Goal: Transaction & Acquisition: Purchase product/service

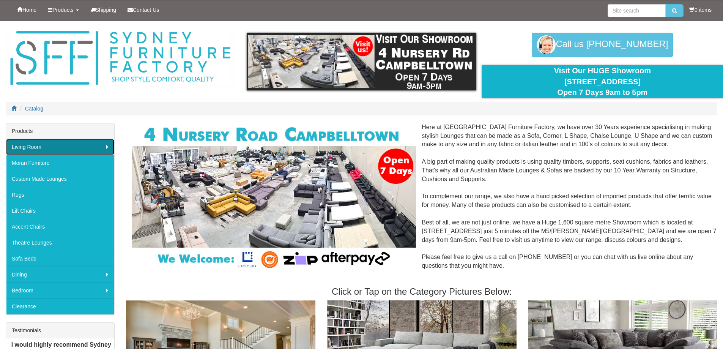
click at [50, 145] on link "Living Room" at bounding box center [60, 147] width 108 height 16
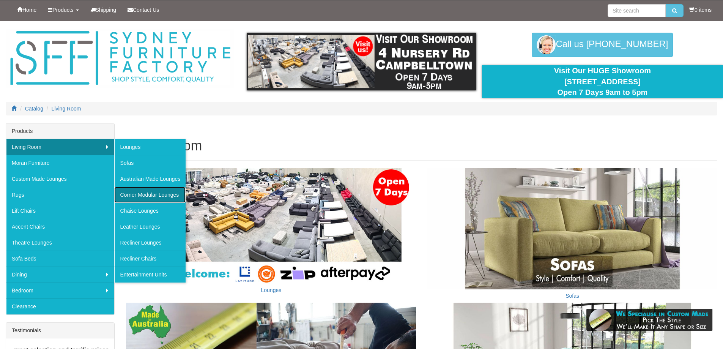
click at [155, 195] on link "Corner Modular Lounges" at bounding box center [149, 195] width 71 height 16
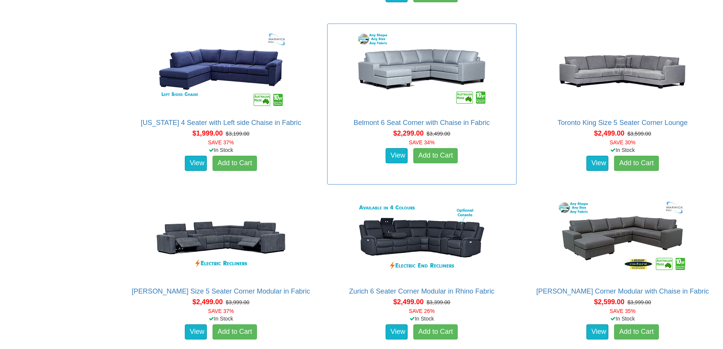
scroll to position [645, 0]
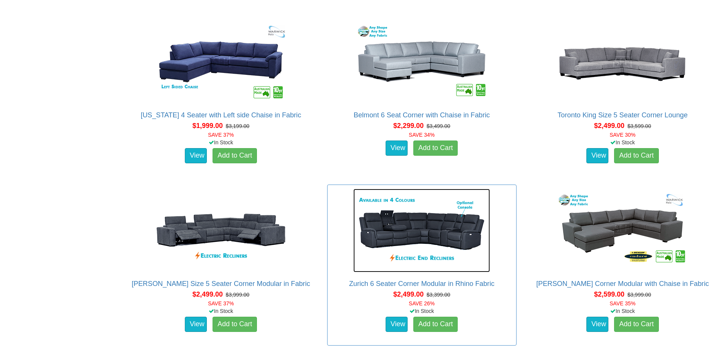
click at [442, 230] on img at bounding box center [421, 230] width 137 height 83
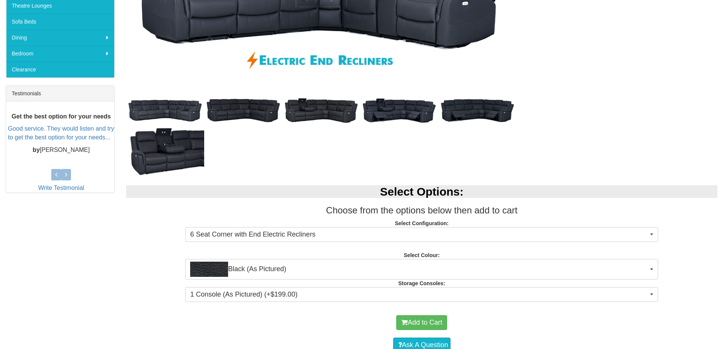
scroll to position [76, 0]
